Goal: Task Accomplishment & Management: Use online tool/utility

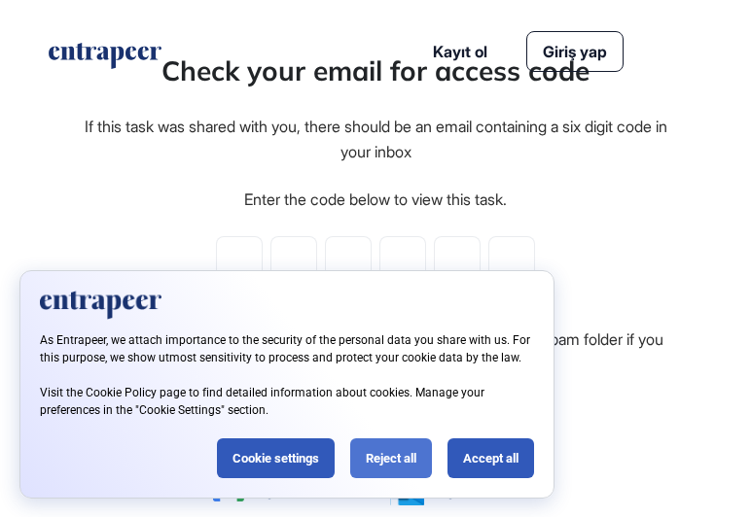
click at [401, 457] on div "Reject all" at bounding box center [391, 458] width 82 height 40
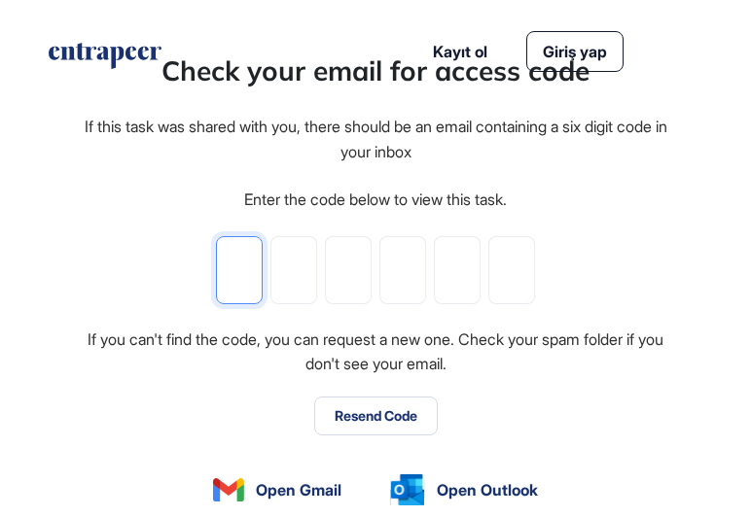
click at [236, 268] on input "tel" at bounding box center [239, 270] width 47 height 68
paste input "*"
type input "*"
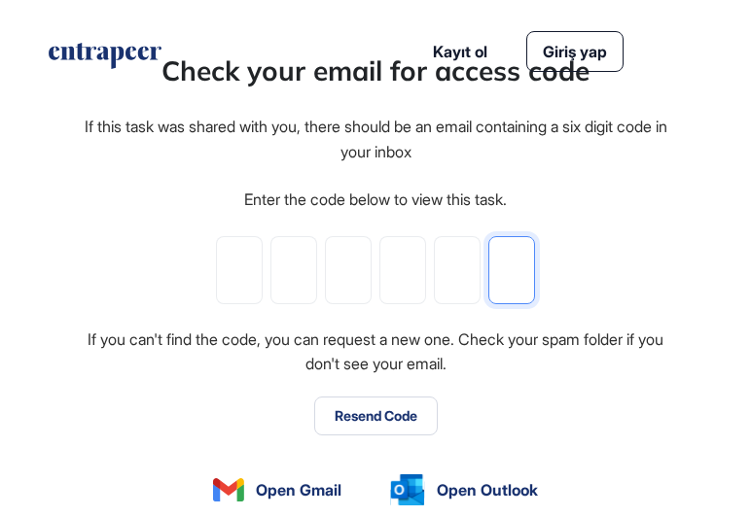
type input "*"
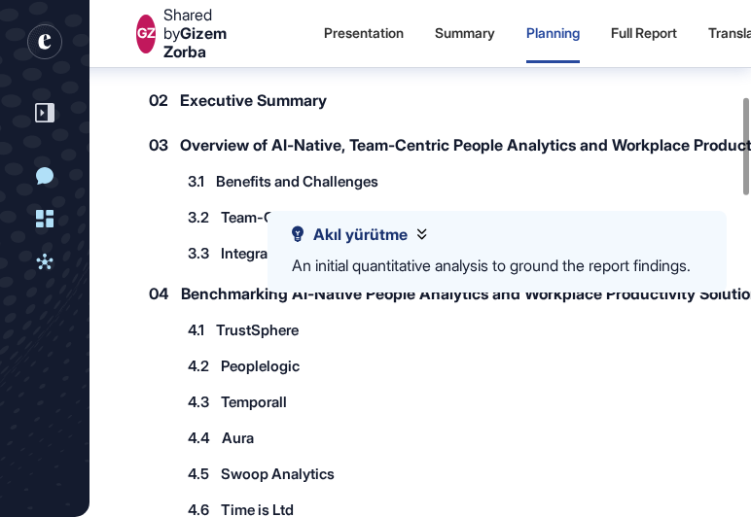
scroll to position [689, 0]
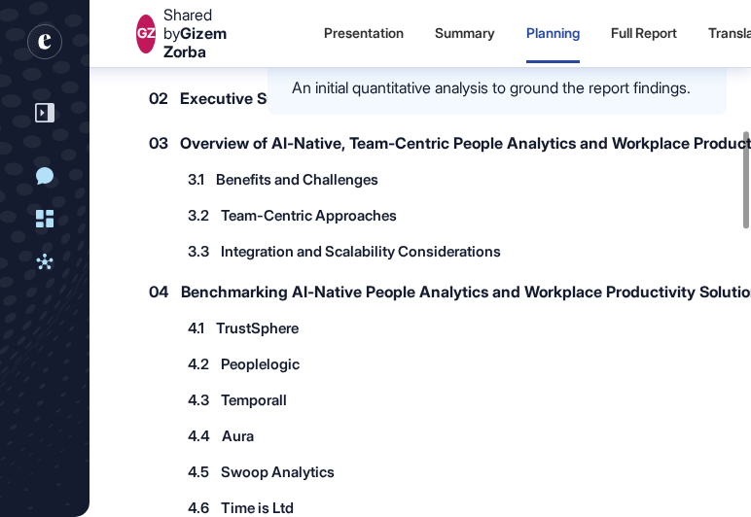
click at [513, 478] on div "4.5 Swoop Analytics 4.5.1 Collaboration Analytics Suite 4.5.2 Integration with …" at bounding box center [627, 472] width 900 height 32
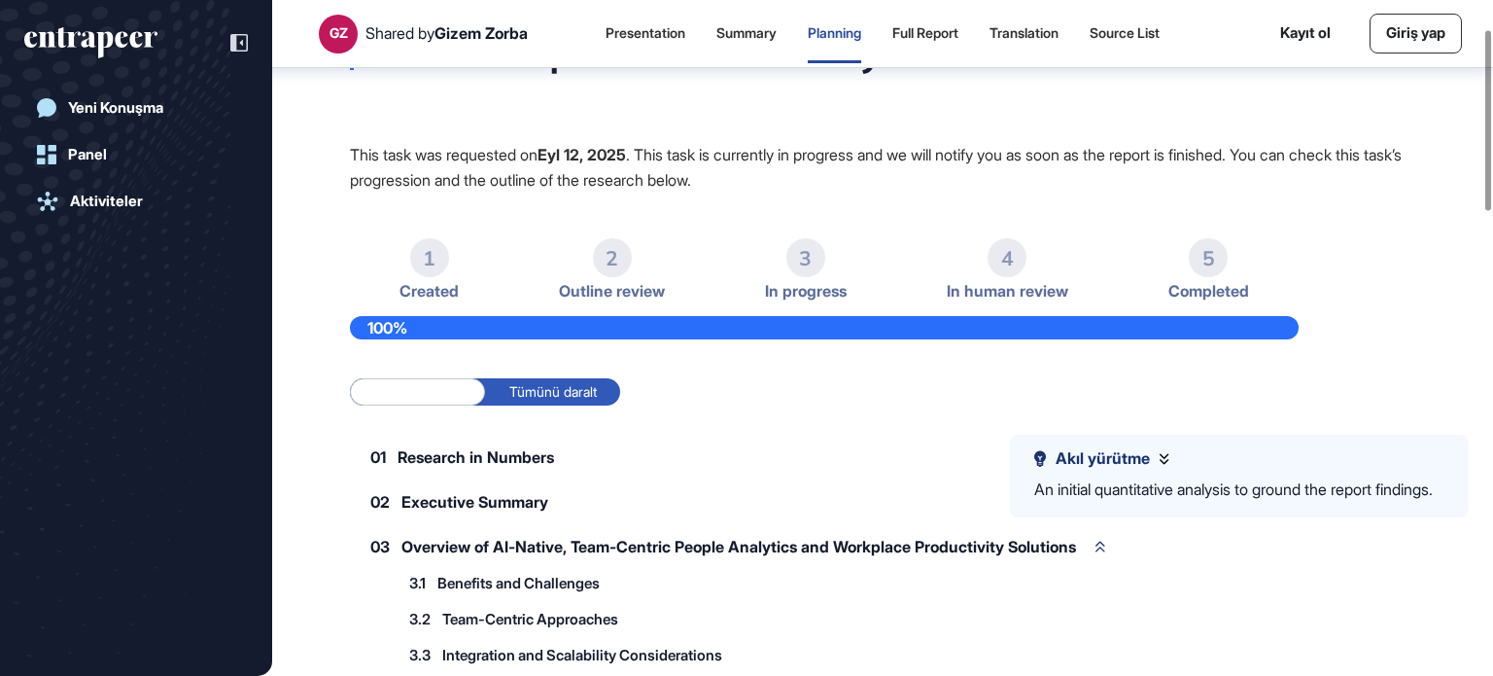
scroll to position [106, 0]
click at [531, 391] on label "Tümünü daralt" at bounding box center [552, 390] width 135 height 27
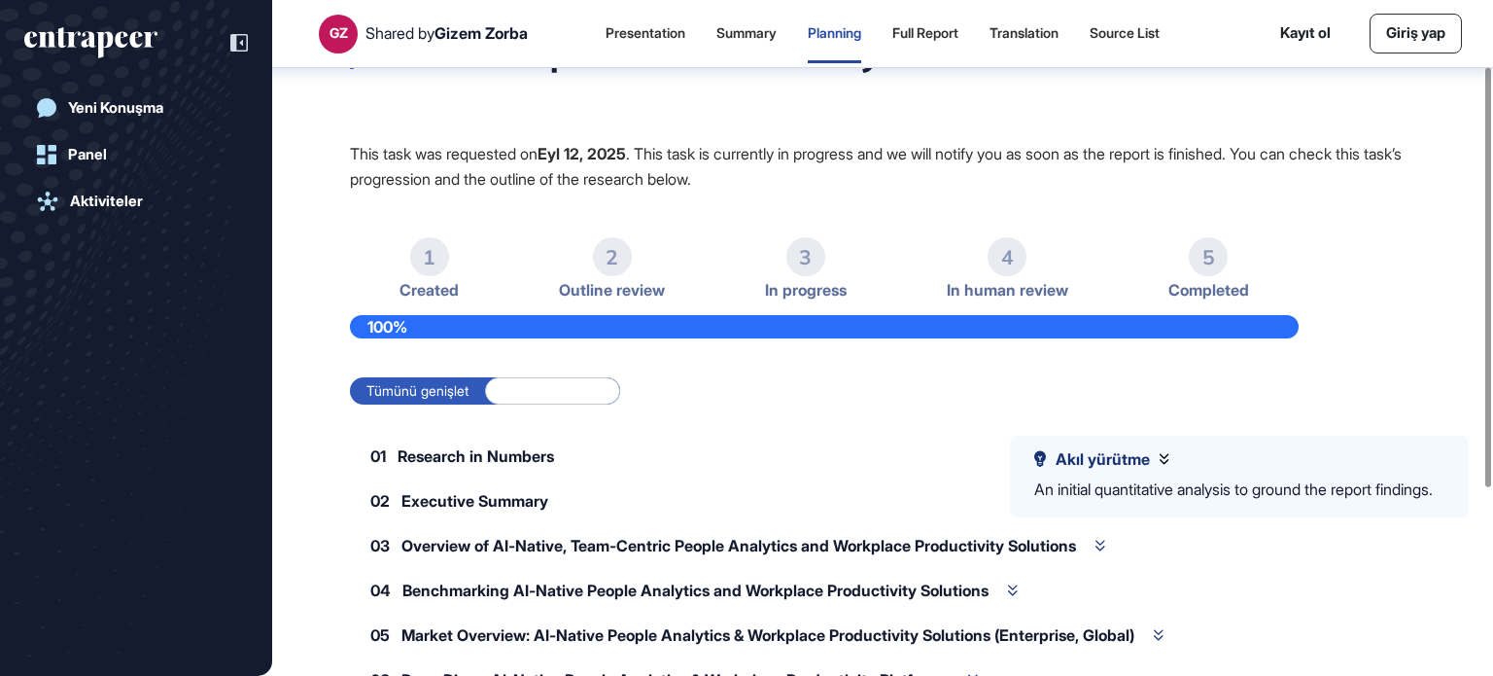
click at [427, 380] on label "Tümünü genişlet" at bounding box center [417, 390] width 135 height 27
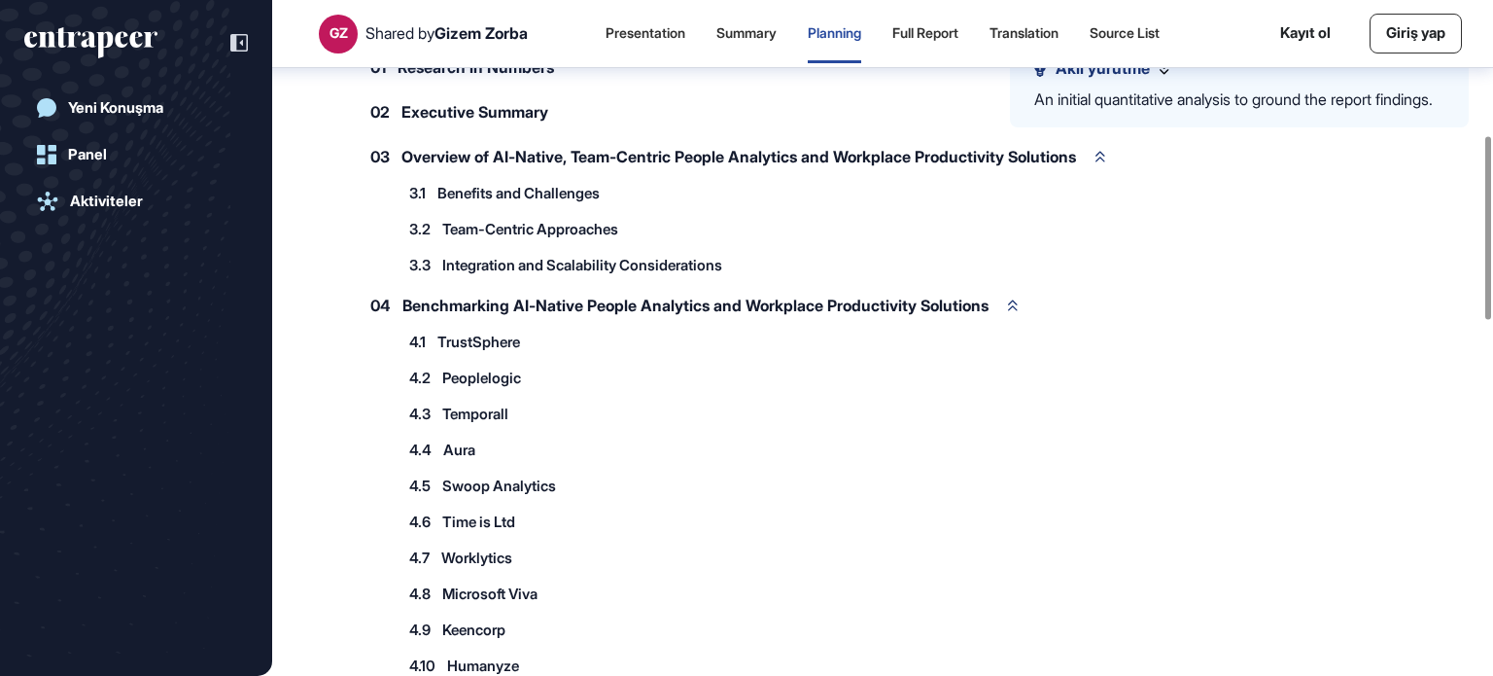
scroll to position [787, 0]
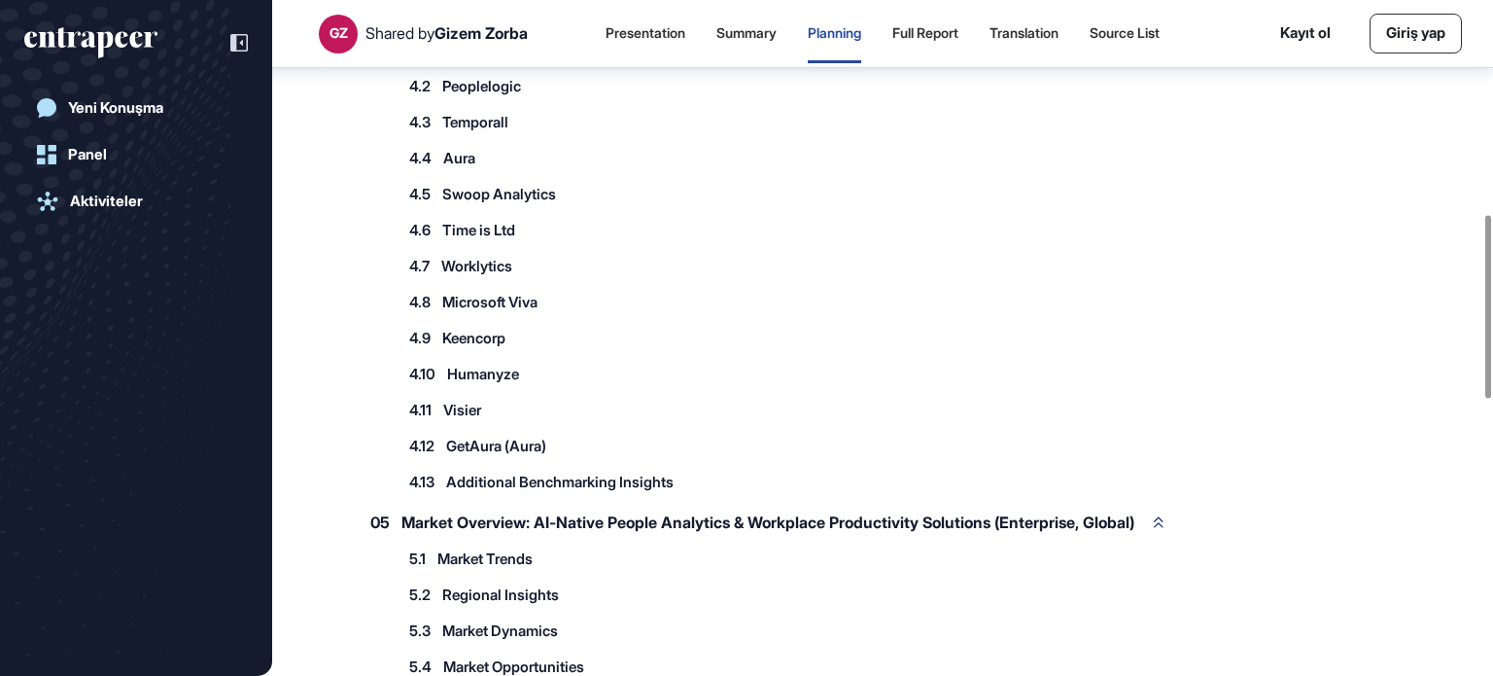
click at [487, 333] on span "Keencorp" at bounding box center [473, 338] width 63 height 15
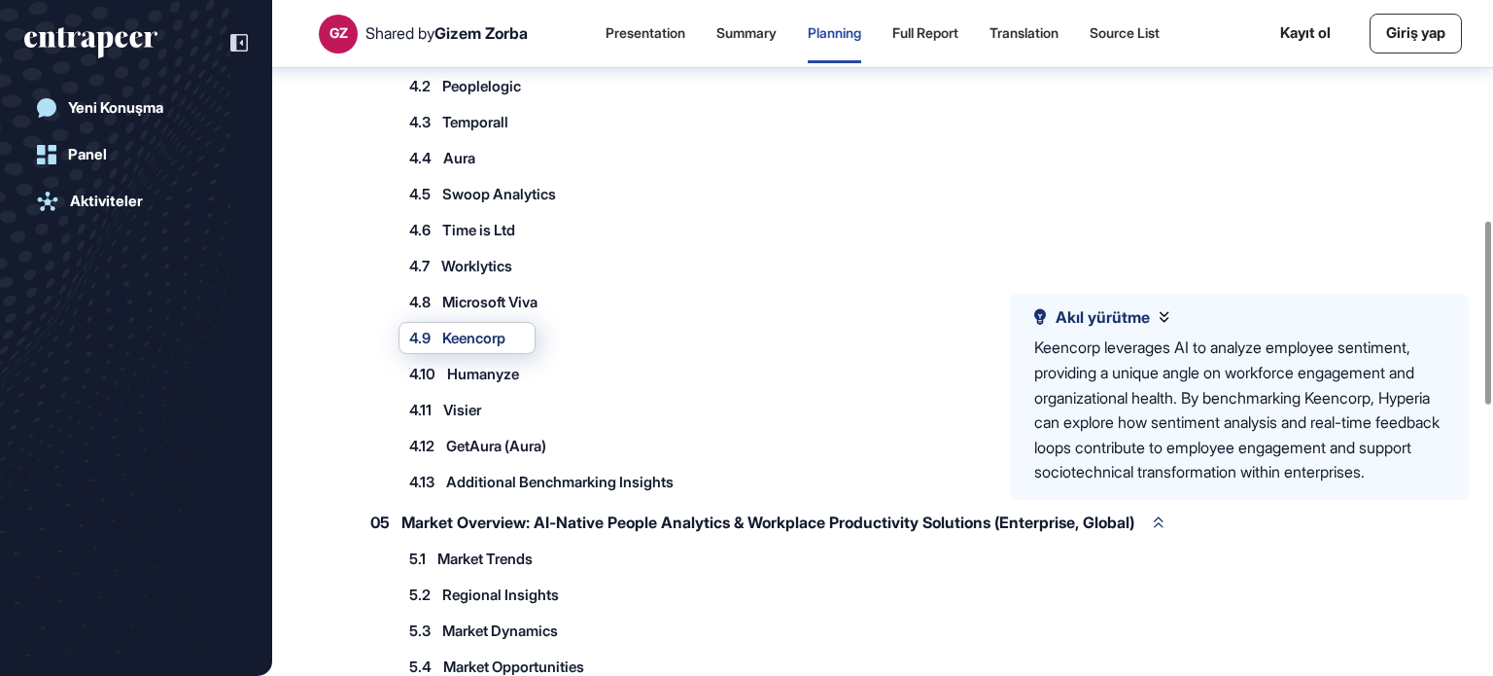
scroll to position [884, 0]
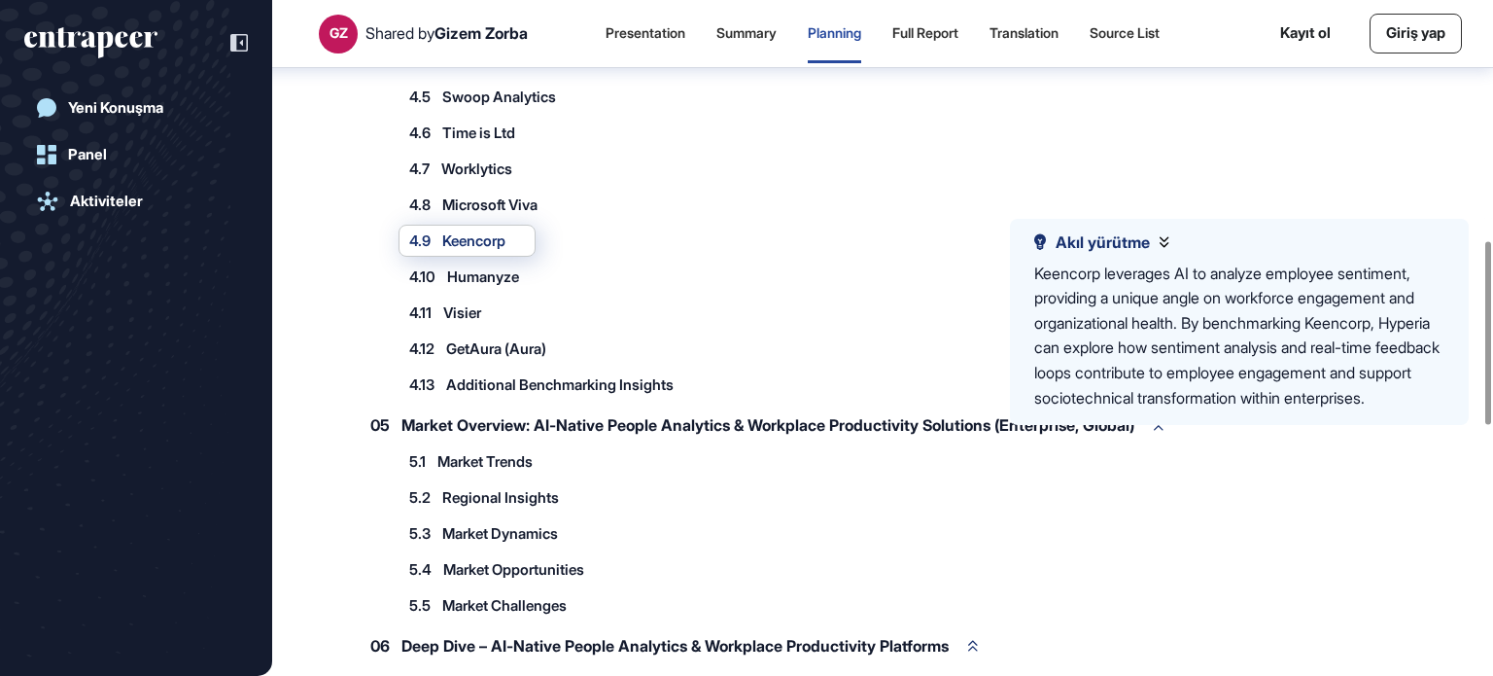
click at [501, 274] on span "Humanyze" at bounding box center [483, 276] width 72 height 15
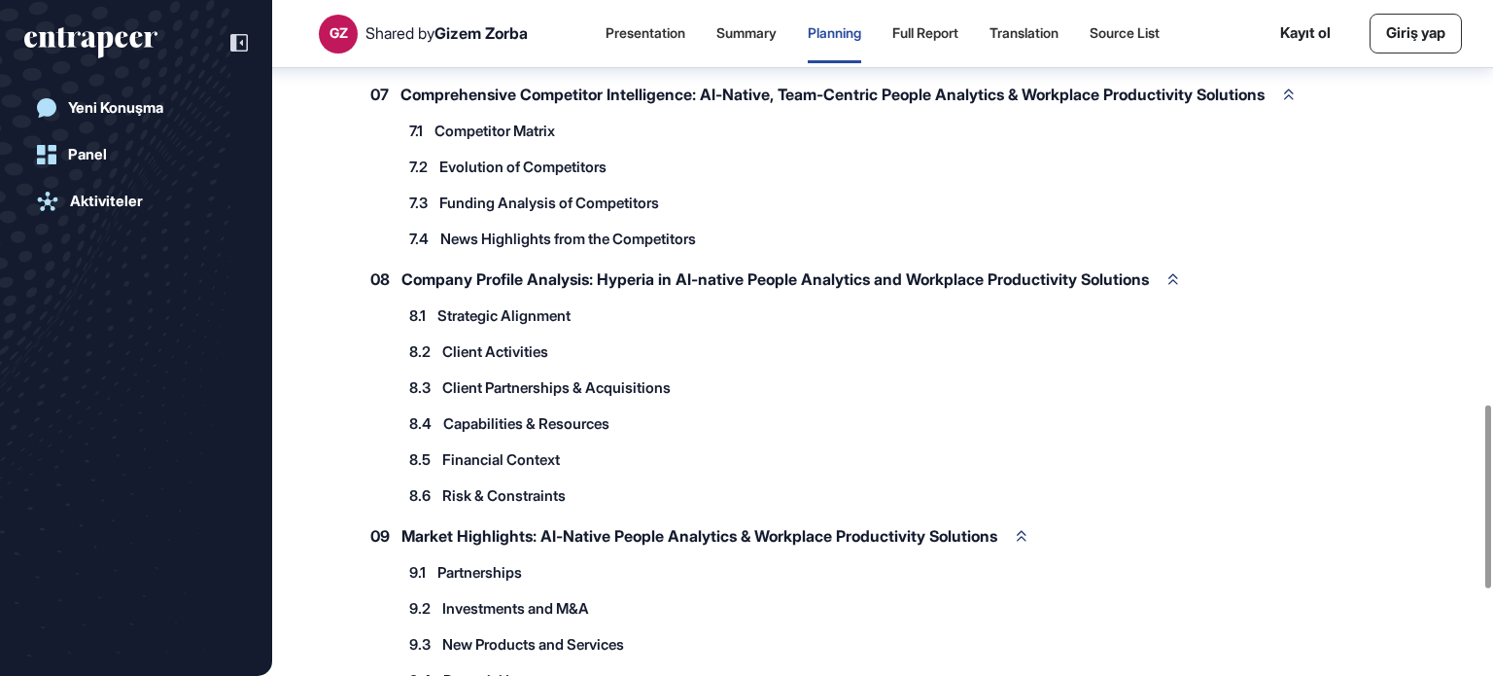
scroll to position [1804, 0]
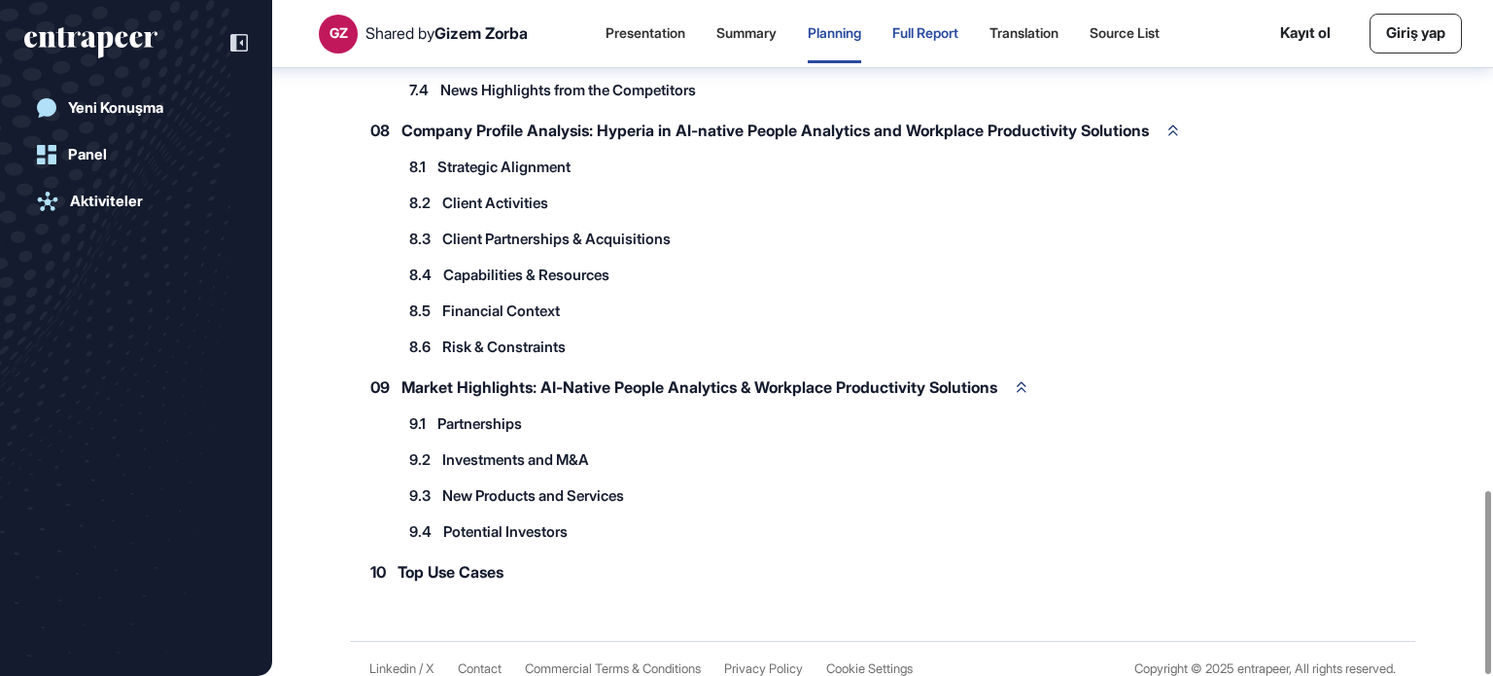
click at [750, 38] on div "Full Report" at bounding box center [926, 33] width 66 height 17
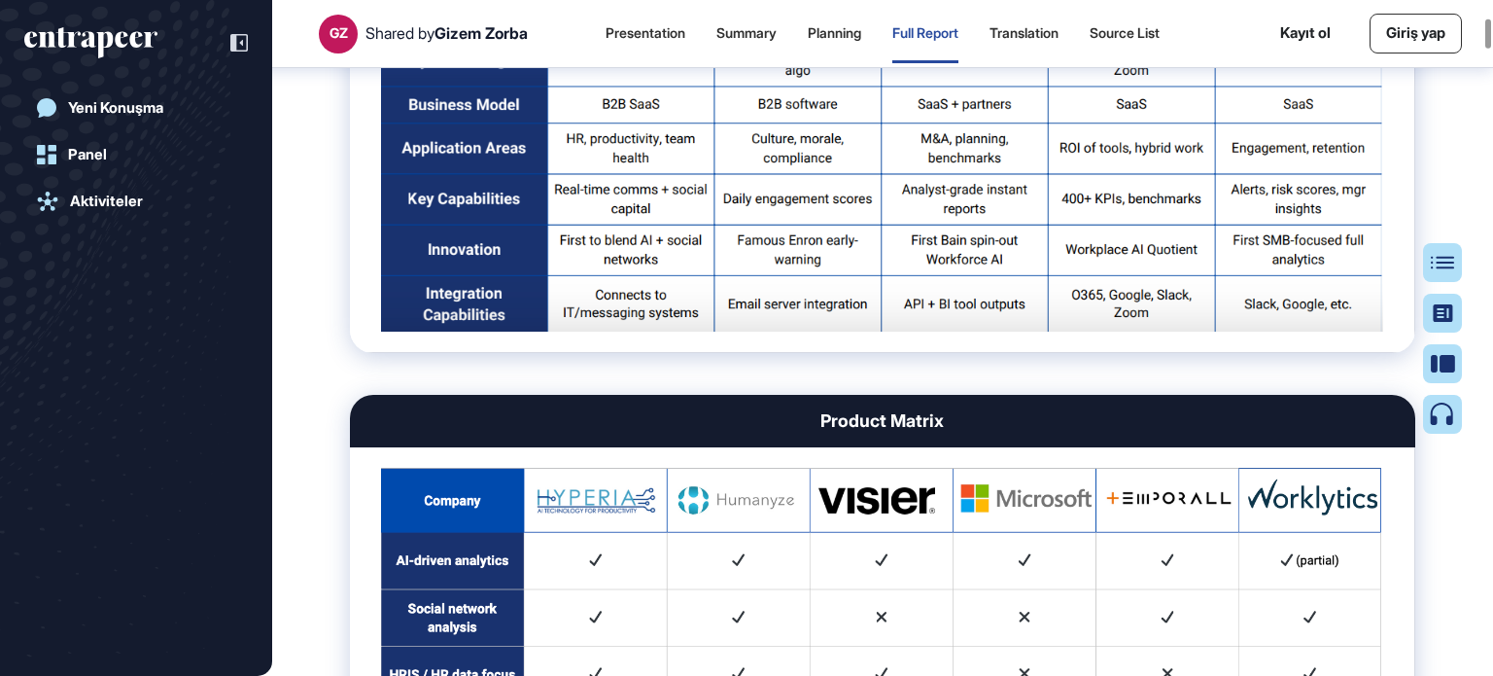
scroll to position [3120, 0]
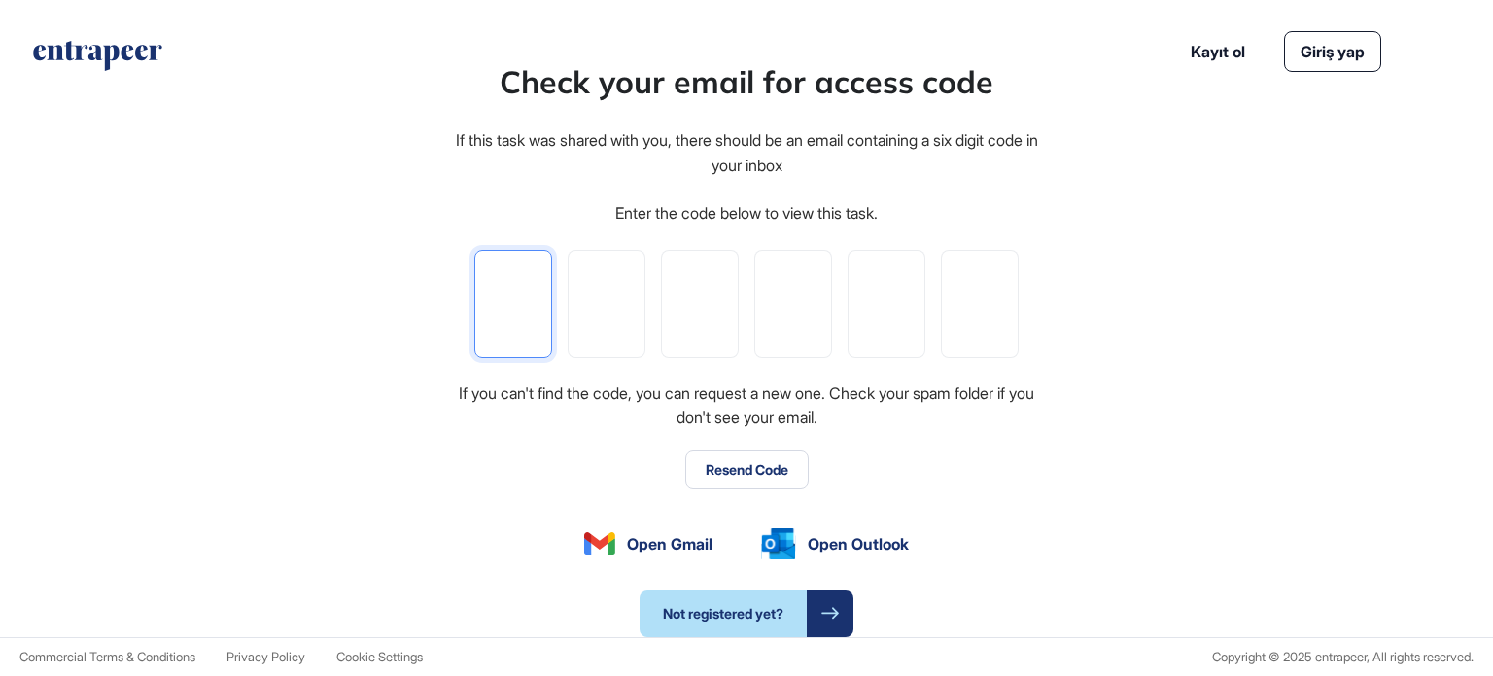
click at [544, 300] on input "tel" at bounding box center [513, 304] width 78 height 108
click at [90, 217] on div "Check your email for access code If this task was shared with you, there should…" at bounding box center [746, 347] width 1493 height 578
click at [516, 304] on input "tel" at bounding box center [513, 304] width 78 height 108
paste input "*"
type input "*"
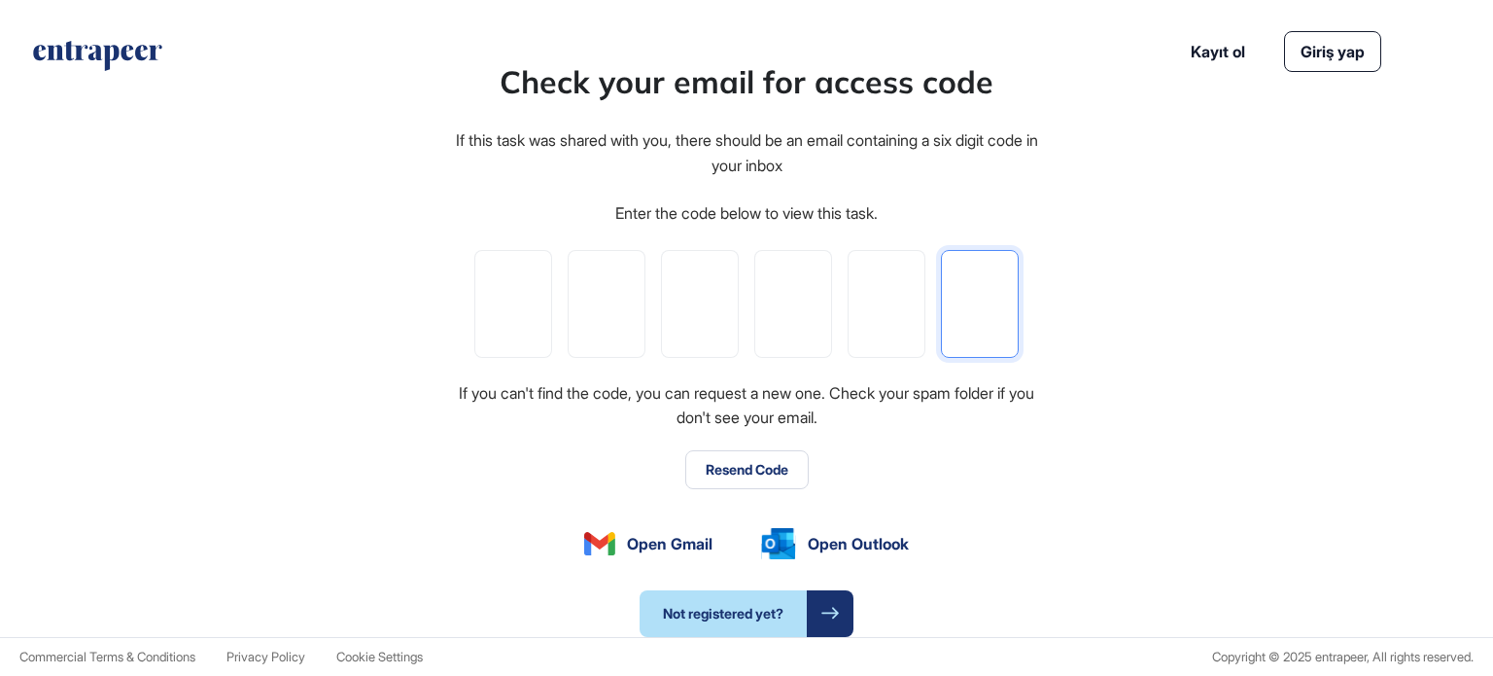
type input "*"
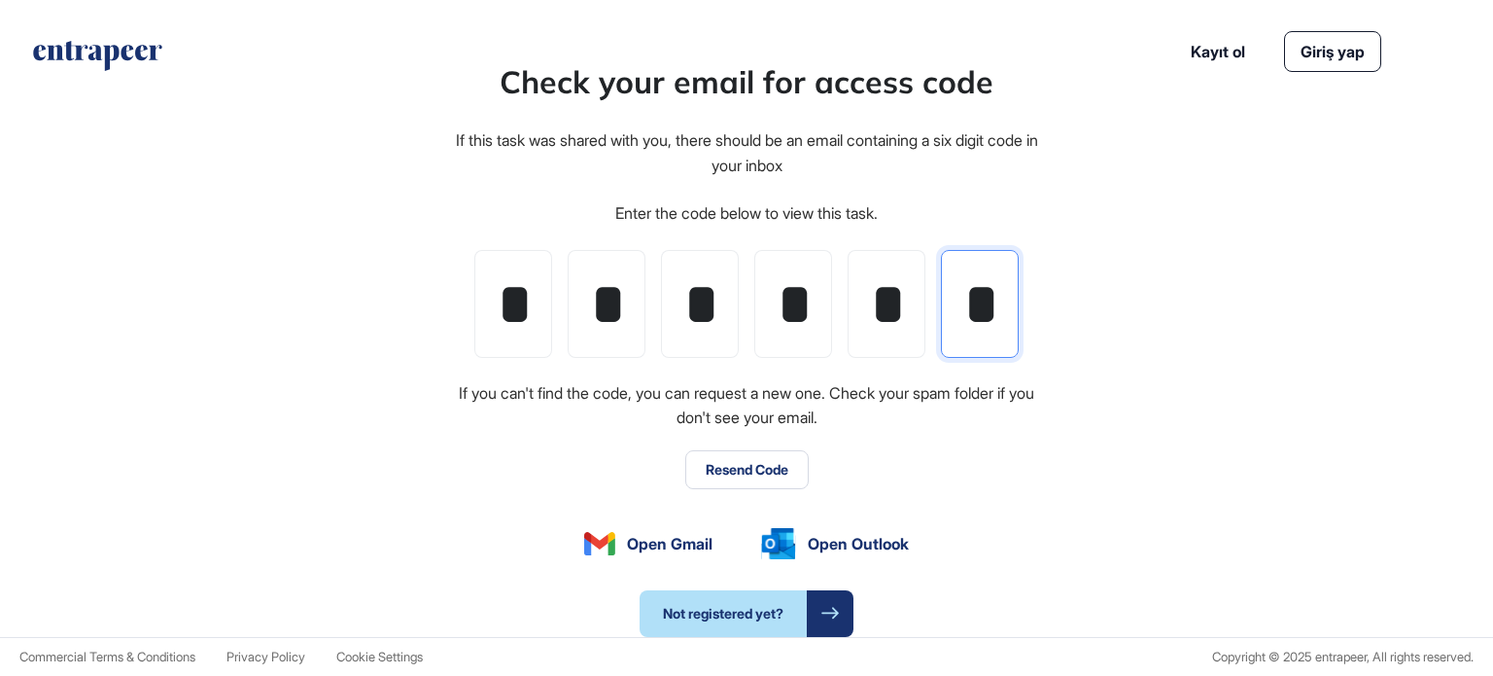
scroll to position [0, 4]
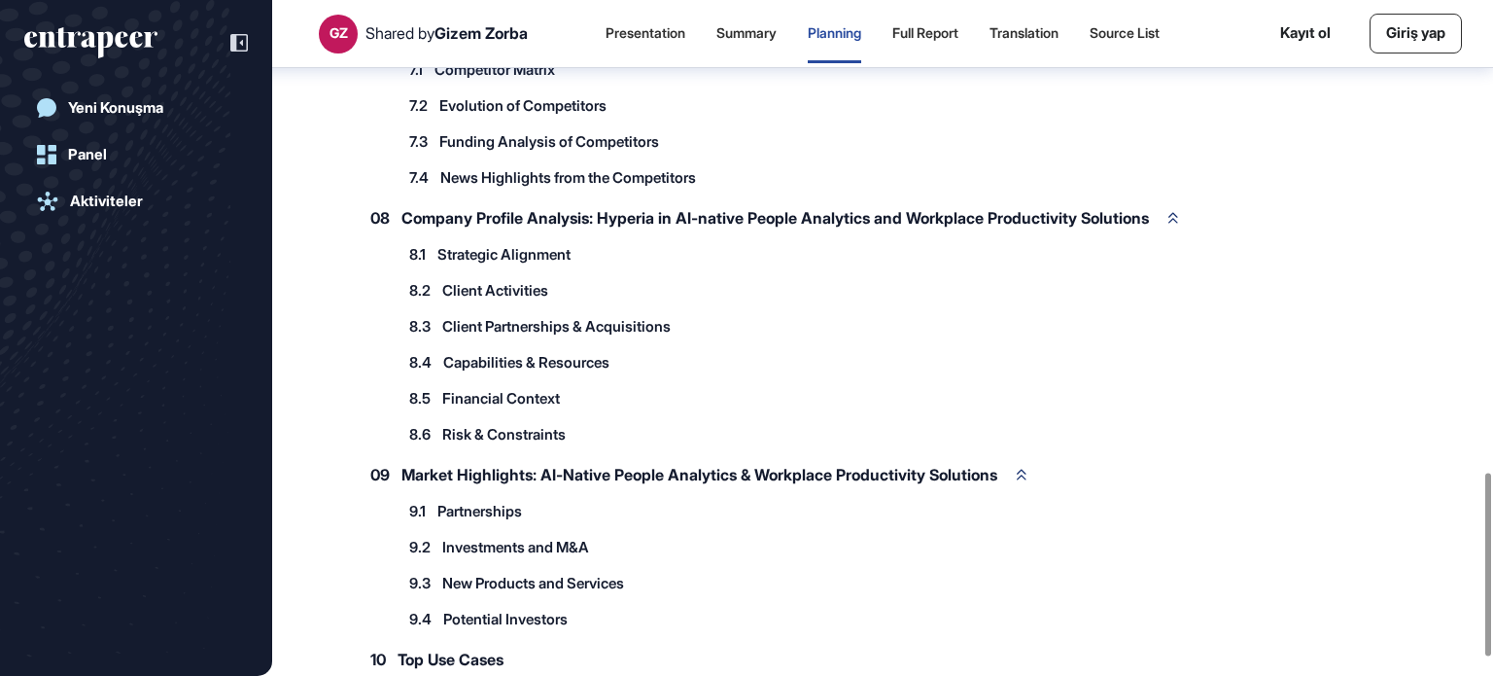
scroll to position [1804, 0]
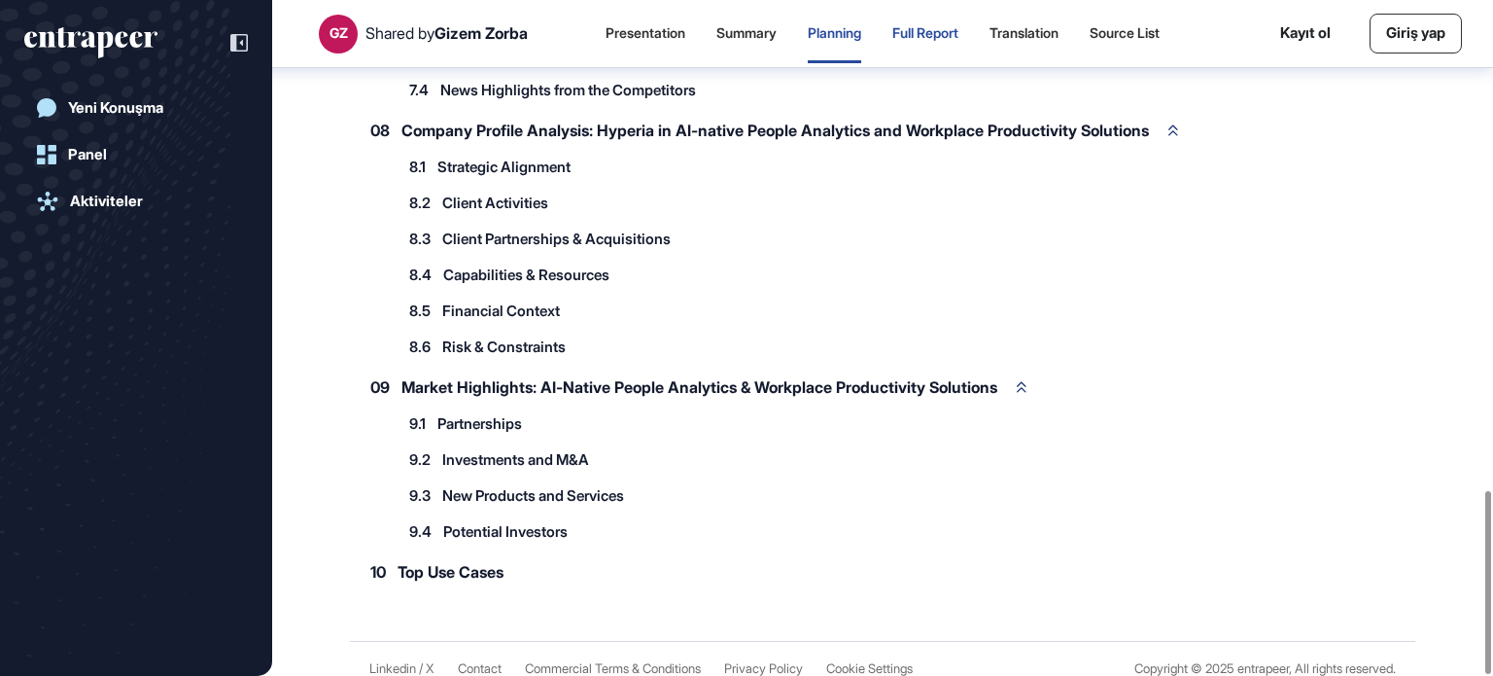
click at [958, 31] on div "Full Report" at bounding box center [926, 33] width 66 height 17
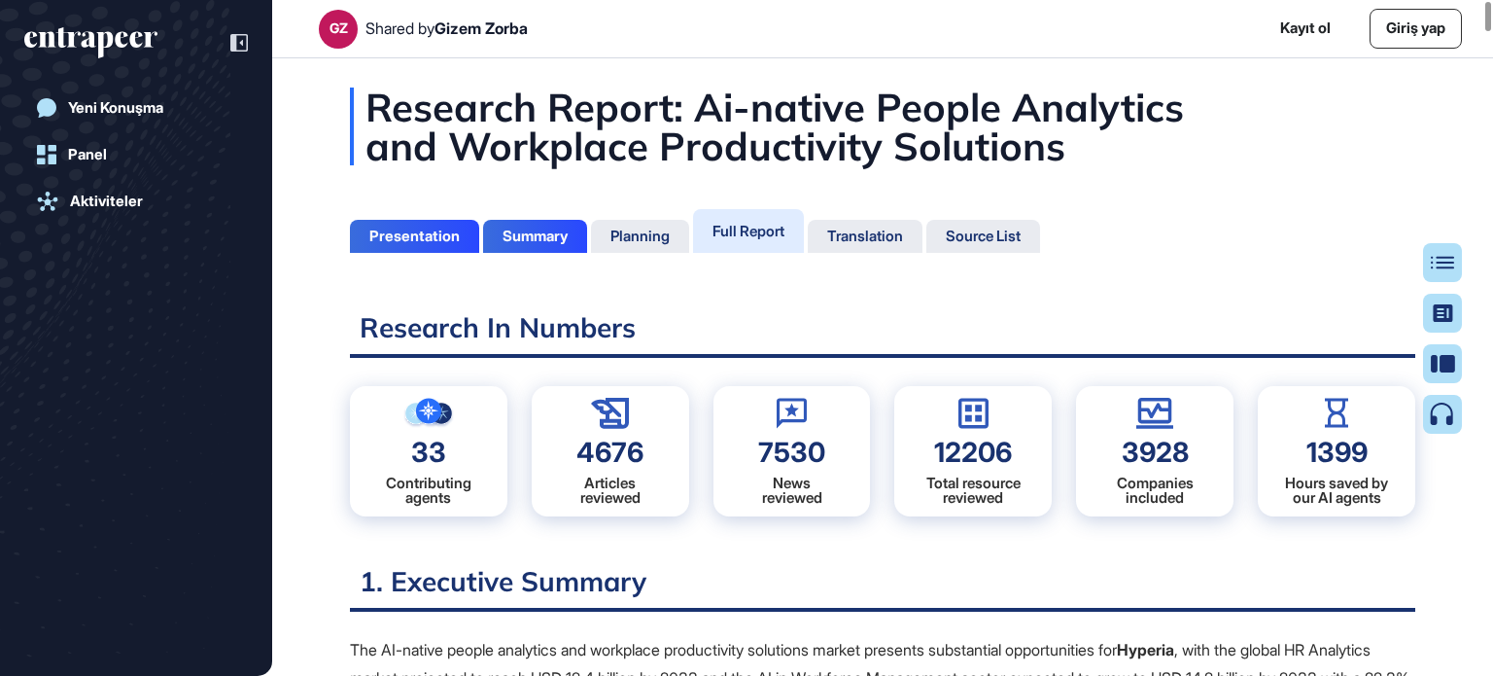
scroll to position [578, 5]
